Goal: Task Accomplishment & Management: Use online tool/utility

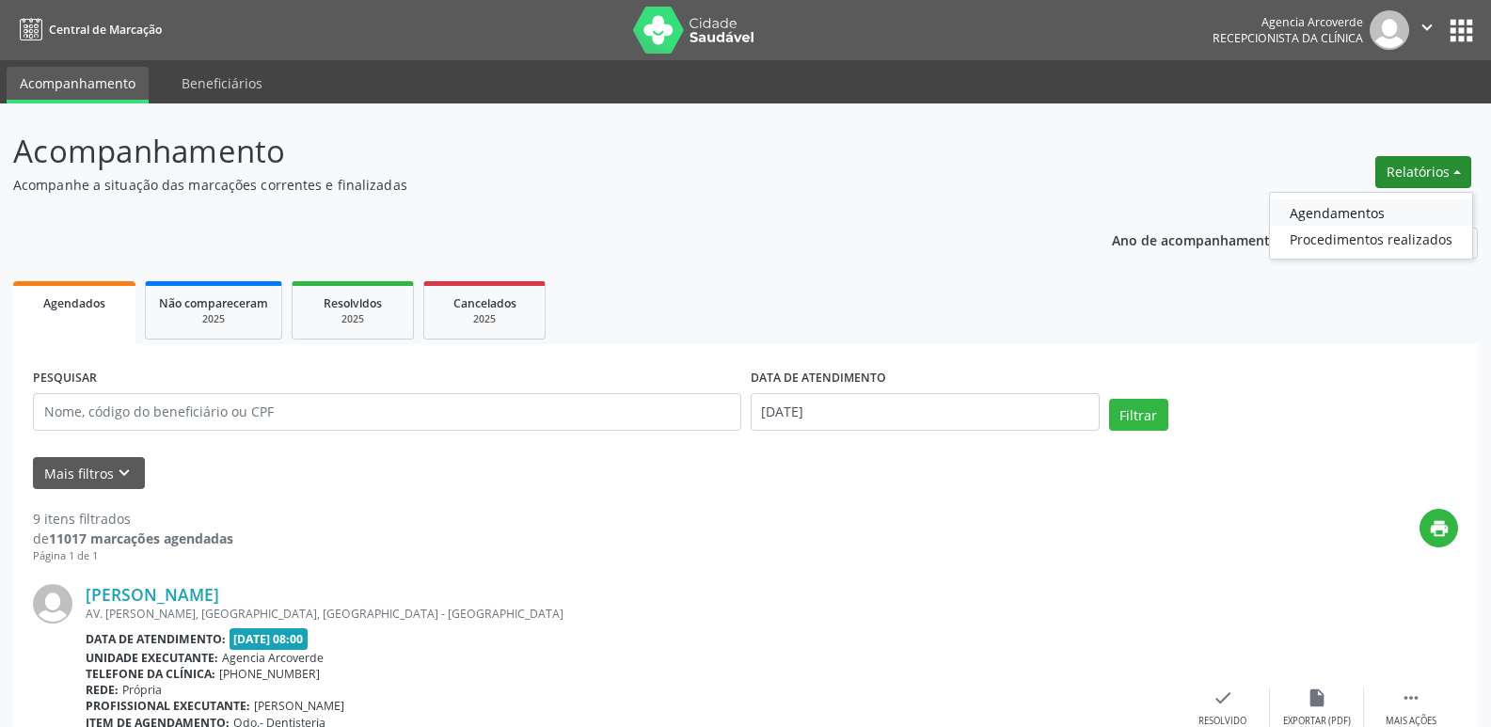
click at [1371, 209] on link "Agendamentos" at bounding box center [1371, 212] width 202 height 26
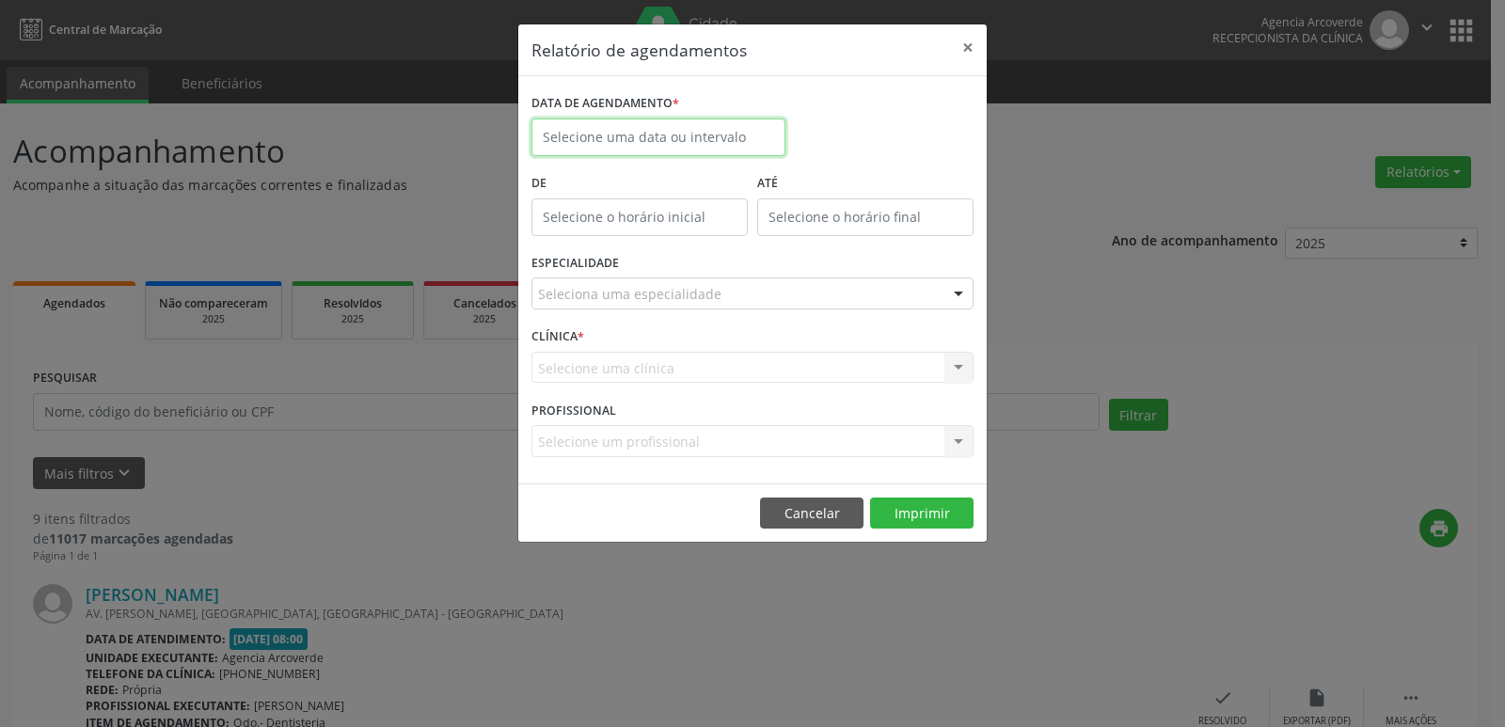
click at [670, 127] on input "text" at bounding box center [658, 138] width 254 height 38
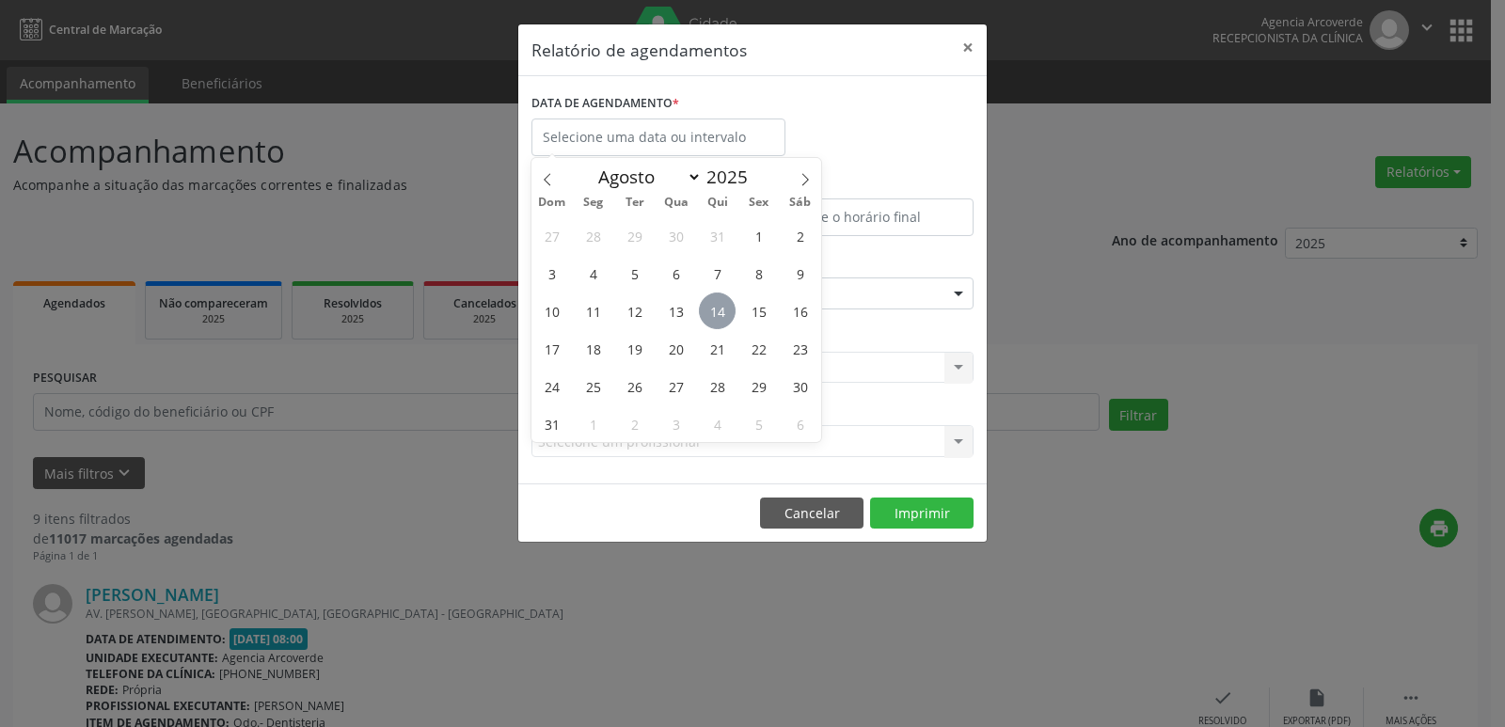
click at [715, 309] on span "14" at bounding box center [717, 311] width 37 height 37
type input "[DATE]"
click at [715, 309] on span "14" at bounding box center [717, 311] width 37 height 37
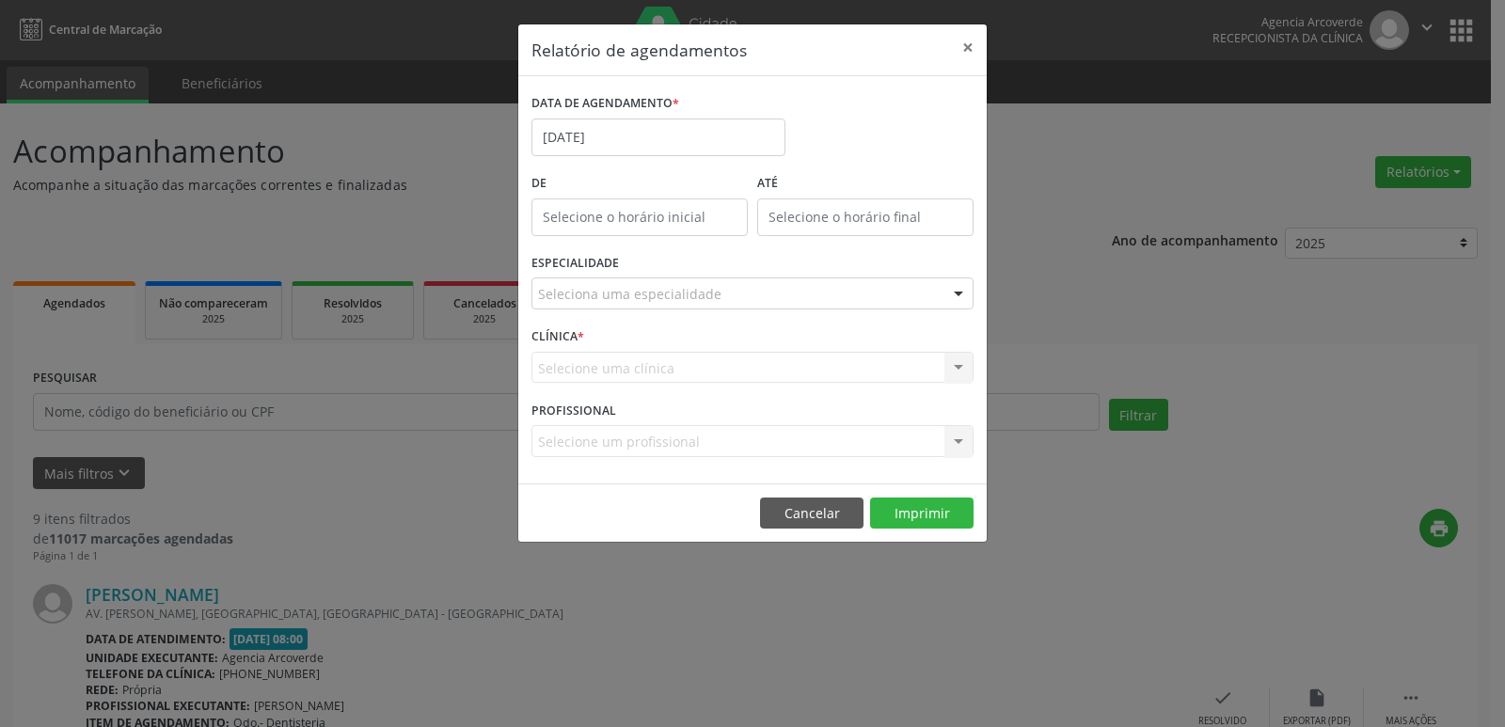
click at [734, 303] on div "Seleciona uma especialidade" at bounding box center [752, 293] width 442 height 32
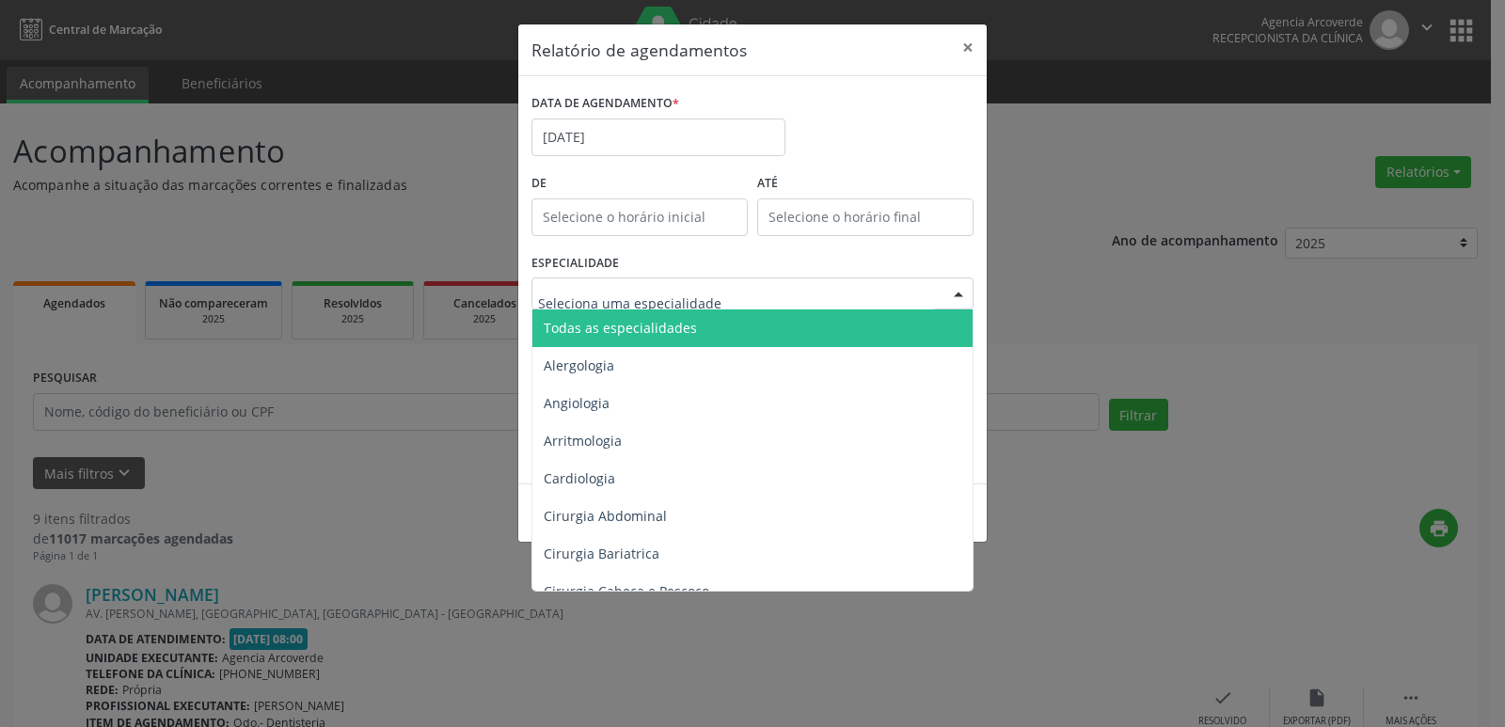
click at [734, 325] on span "Todas as especialidades" at bounding box center [753, 328] width 443 height 38
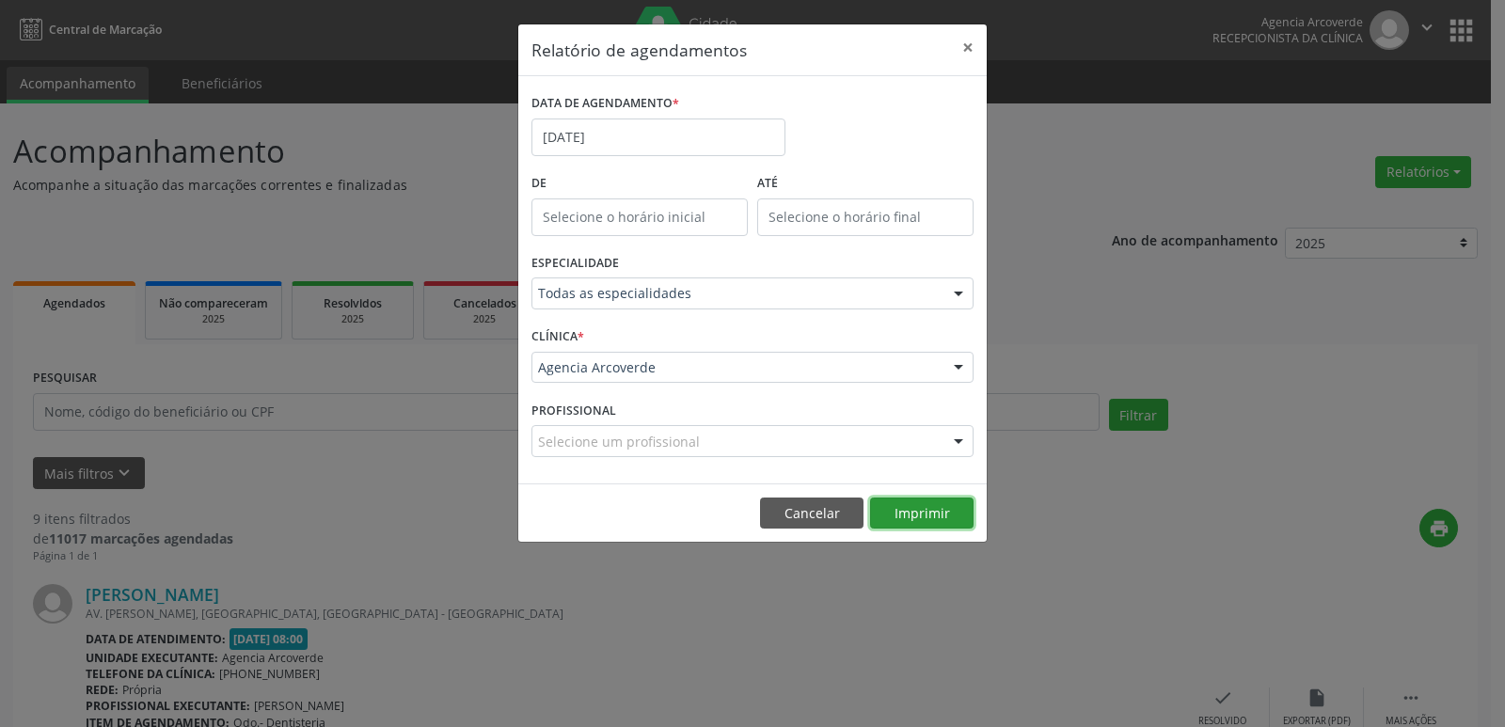
click at [949, 516] on button "Imprimir" at bounding box center [921, 514] width 103 height 32
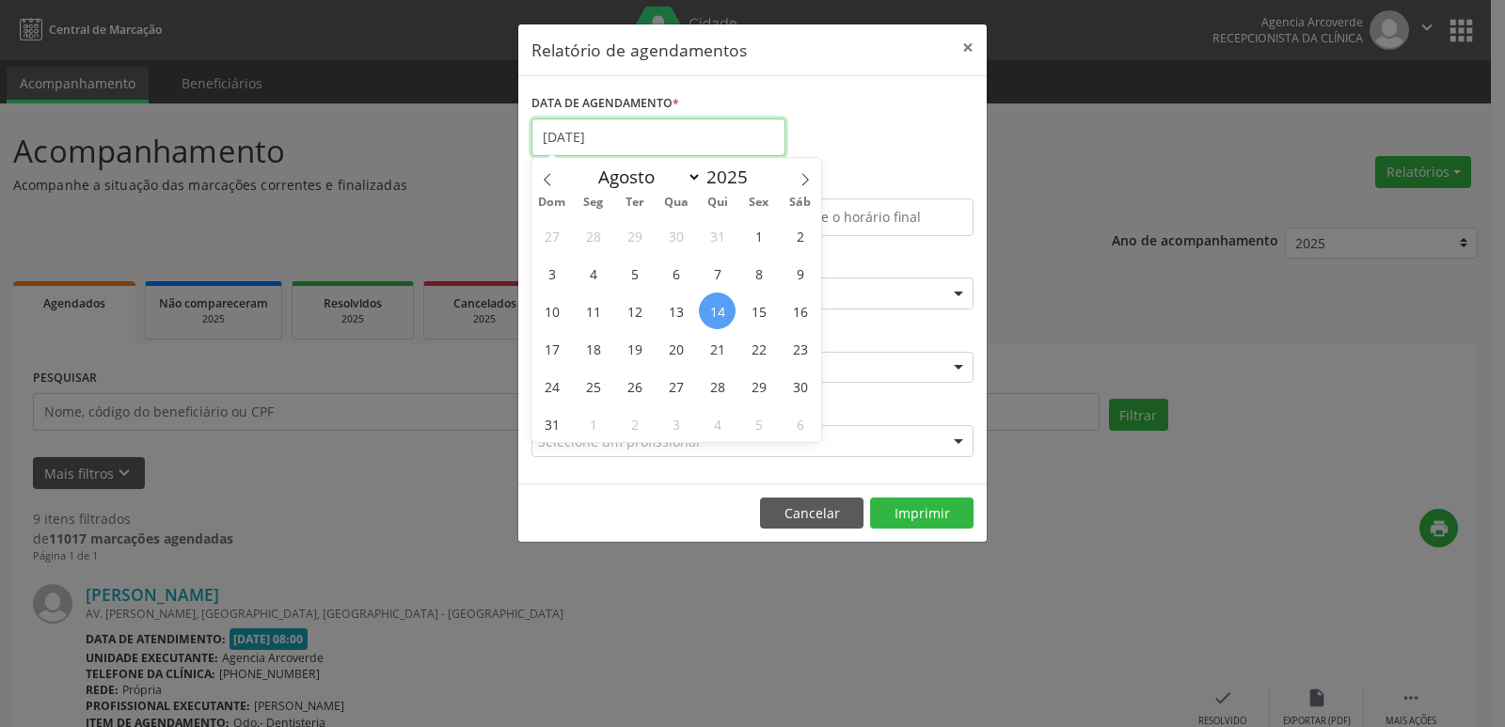
click at [652, 133] on input "[DATE]" at bounding box center [658, 138] width 254 height 38
click at [759, 309] on span "15" at bounding box center [758, 311] width 37 height 37
type input "[DATE]"
click at [759, 309] on span "15" at bounding box center [758, 311] width 37 height 37
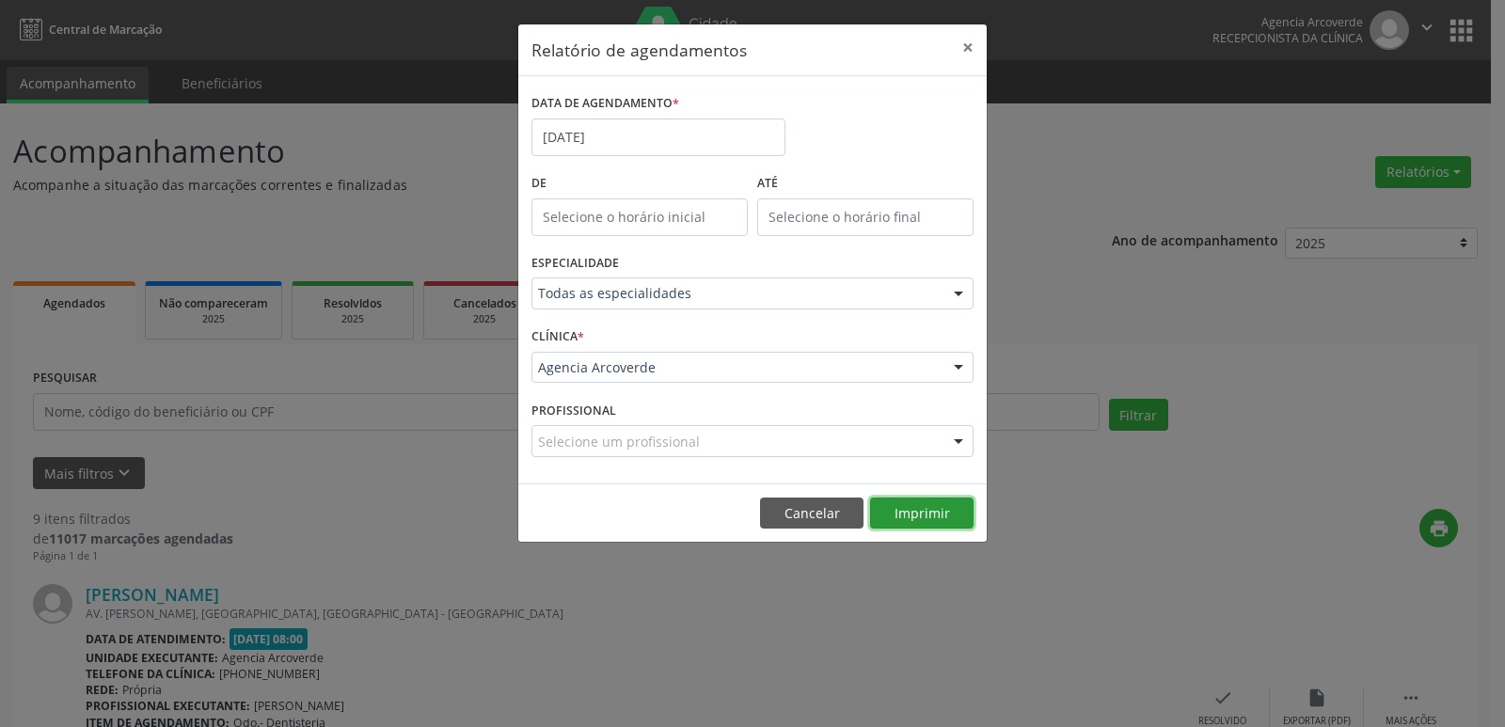
click at [914, 516] on button "Imprimir" at bounding box center [921, 514] width 103 height 32
